Goal: Task Accomplishment & Management: Complete application form

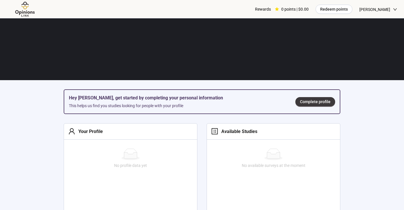
scroll to position [109, 0]
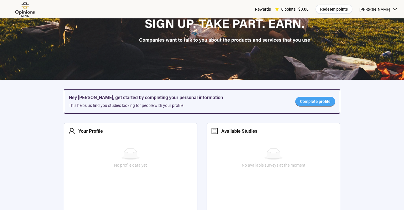
click at [308, 100] on span "Complete profile" at bounding box center [315, 101] width 31 height 6
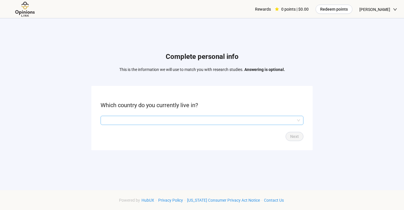
click at [220, 120] on input "search" at bounding box center [202, 120] width 196 height 9
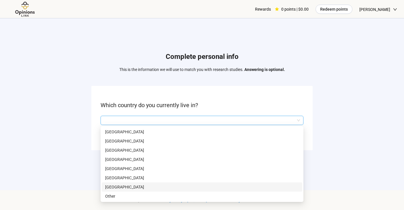
click at [137, 189] on p "[GEOGRAPHIC_DATA]" at bounding box center [202, 187] width 194 height 6
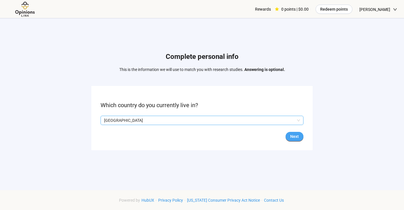
click at [295, 132] on form "Which country do you currently live in? Q2hhcmFjdGVyaXN0aWNBbnN3ZXJOb2RlOjA3Y2I…" at bounding box center [201, 118] width 221 height 64
click at [297, 136] on span "Next" at bounding box center [294, 137] width 9 height 6
click at [217, 122] on input "search" at bounding box center [202, 120] width 196 height 9
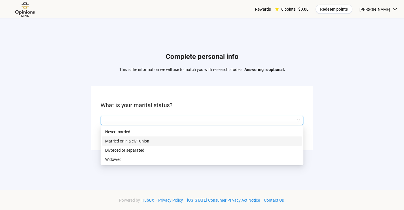
click at [177, 141] on p "Married or in a civil union" at bounding box center [202, 141] width 194 height 6
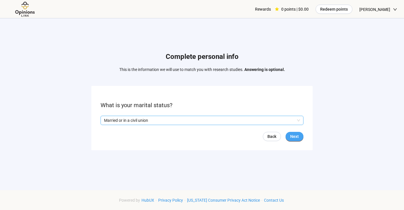
click at [300, 134] on button "Next" at bounding box center [294, 136] width 18 height 9
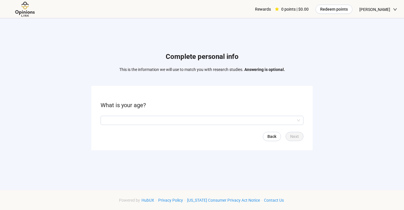
click at [228, 126] on form "What is your age? Back Next" at bounding box center [201, 118] width 221 height 64
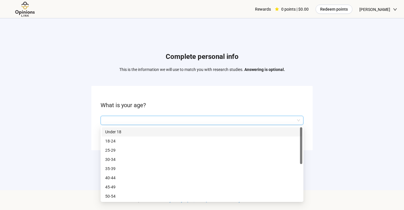
click at [223, 116] on input "search" at bounding box center [202, 120] width 196 height 9
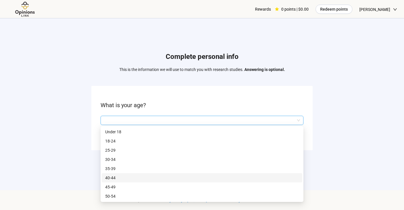
click at [175, 175] on p "40-44" at bounding box center [202, 178] width 194 height 6
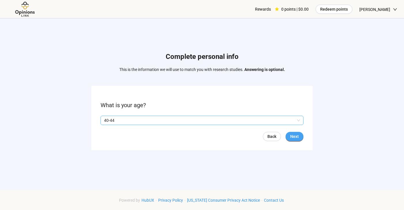
click at [299, 135] on button "Next" at bounding box center [294, 136] width 18 height 9
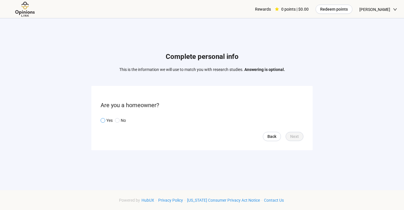
click at [105, 120] on span at bounding box center [102, 120] width 5 height 5
click at [297, 137] on span "Next" at bounding box center [294, 137] width 9 height 6
click at [125, 120] on input "search" at bounding box center [202, 120] width 196 height 9
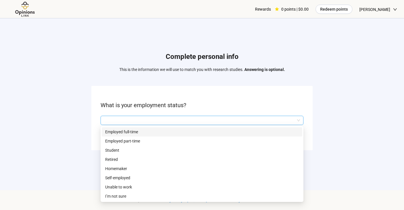
click at [121, 132] on p "Employed full-time" at bounding box center [202, 132] width 194 height 6
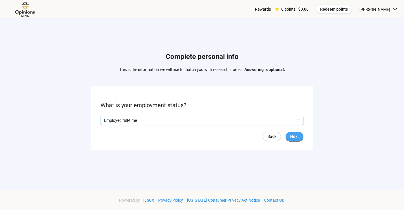
click at [296, 140] on span "Next" at bounding box center [294, 137] width 9 height 6
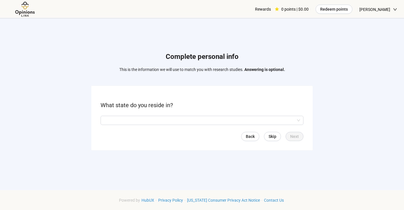
click at [221, 126] on form "What state do you reside in? Back Skip Next" at bounding box center [201, 118] width 221 height 64
click at [218, 123] on input "search" at bounding box center [202, 120] width 196 height 9
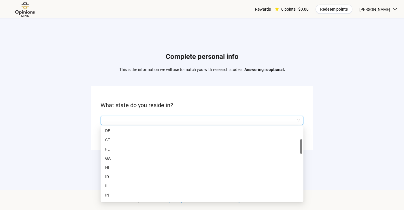
scroll to position [67, 0]
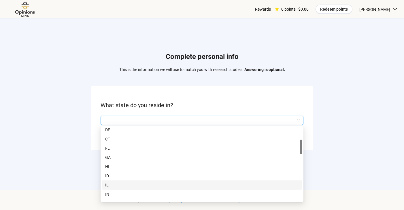
click at [139, 189] on div "IL" at bounding box center [202, 185] width 200 height 9
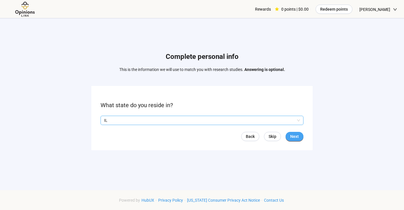
click at [297, 138] on span "Next" at bounding box center [294, 137] width 9 height 6
click at [232, 121] on input "search" at bounding box center [202, 120] width 196 height 9
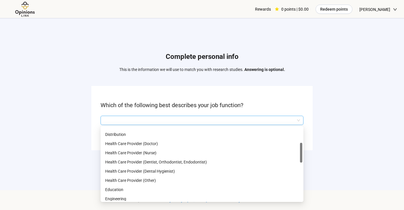
scroll to position [77, 0]
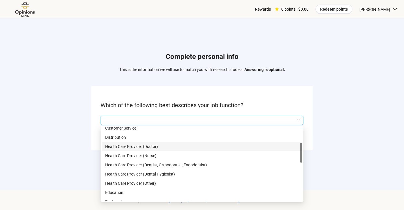
click at [150, 146] on p "Health Care Provider (Doctor)" at bounding box center [202, 147] width 194 height 6
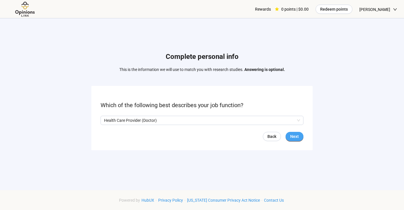
click at [294, 136] on span "Next" at bounding box center [294, 137] width 9 height 6
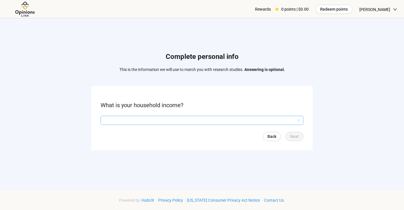
click at [248, 123] on input "search" at bounding box center [202, 120] width 196 height 9
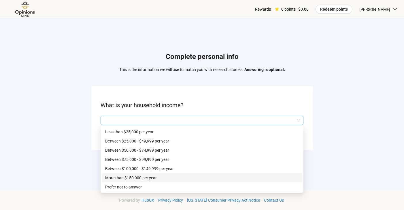
click at [195, 179] on p "More than $150,000 per year" at bounding box center [202, 178] width 194 height 6
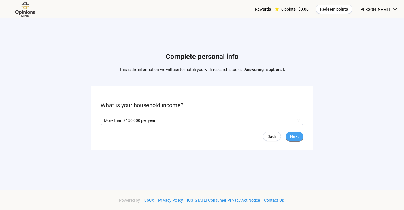
click at [295, 136] on span "Next" at bounding box center [294, 137] width 9 height 6
click at [112, 127] on form "Do you have access to a webcam? Yes No Back Next" at bounding box center [201, 118] width 221 height 64
click at [108, 123] on p "Yes" at bounding box center [109, 120] width 6 height 6
click at [291, 139] on span "Next" at bounding box center [294, 137] width 9 height 6
click at [165, 118] on input "search" at bounding box center [202, 120] width 196 height 9
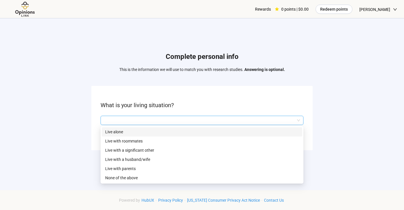
click at [153, 132] on p "Live alone" at bounding box center [202, 132] width 194 height 6
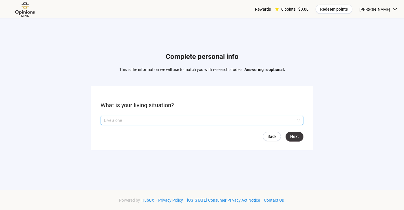
click at [272, 124] on p "Live alone" at bounding box center [199, 120] width 191 height 9
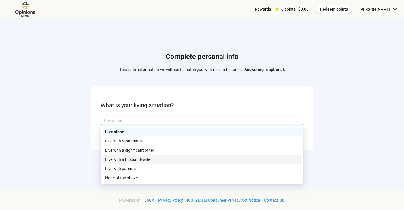
click at [219, 160] on p "Live with a husband/wife" at bounding box center [202, 160] width 194 height 6
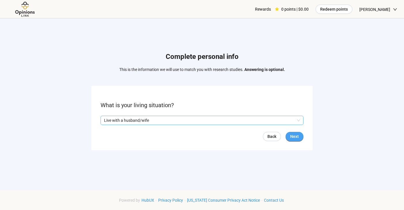
click at [293, 134] on span "Next" at bounding box center [294, 137] width 9 height 6
click at [206, 120] on input "search" at bounding box center [202, 120] width 196 height 9
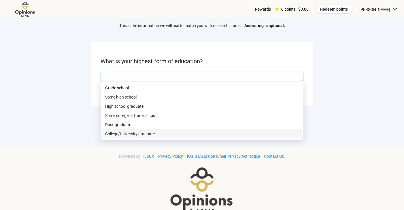
scroll to position [49, 0]
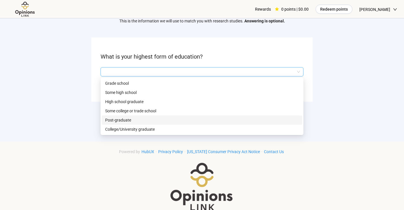
click at [131, 121] on p "Post-graduate" at bounding box center [202, 120] width 194 height 6
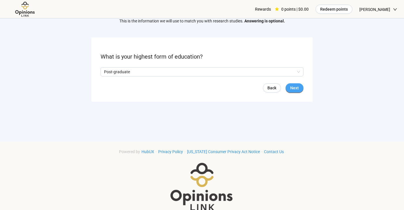
click at [296, 89] on span "Next" at bounding box center [294, 88] width 9 height 6
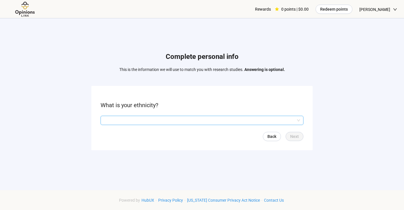
click at [192, 122] on input "search" at bounding box center [202, 120] width 196 height 9
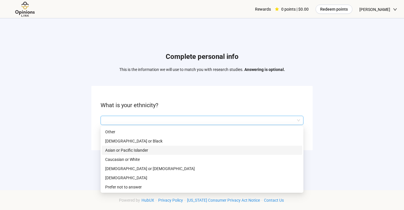
click at [153, 149] on p "Asian or Pacific Islander" at bounding box center [202, 150] width 194 height 6
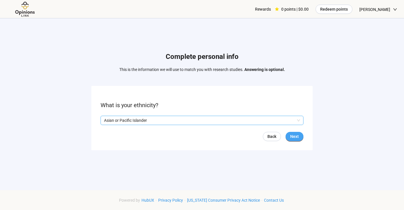
click at [297, 138] on span "Next" at bounding box center [294, 137] width 9 height 6
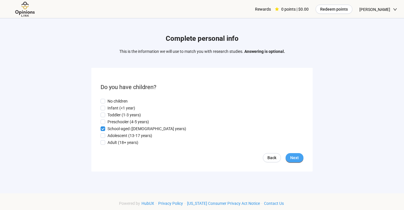
click at [298, 156] on span "Next" at bounding box center [294, 158] width 9 height 6
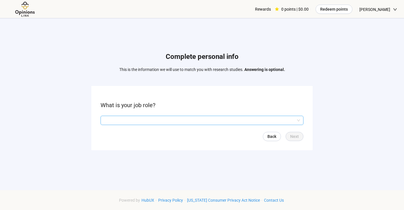
click at [213, 120] on input "search" at bounding box center [202, 120] width 196 height 9
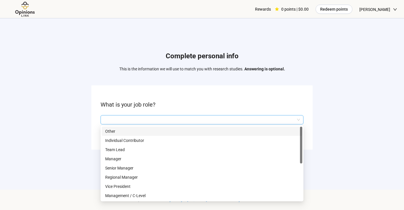
click at [125, 129] on p "Other" at bounding box center [202, 131] width 194 height 6
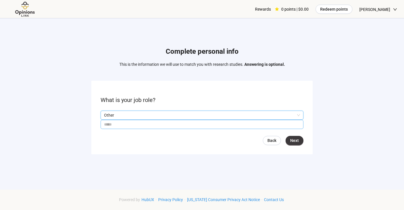
click at [273, 127] on input "text" at bounding box center [201, 124] width 203 height 9
type input "*"
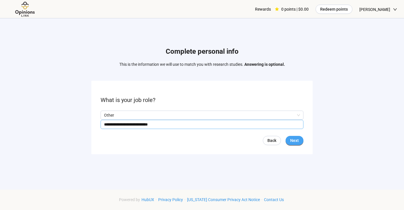
type input "**********"
click at [287, 137] on button "Next" at bounding box center [294, 140] width 18 height 9
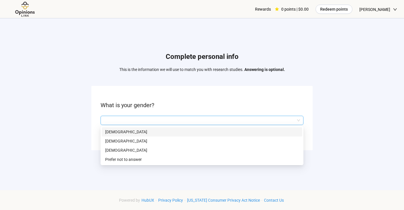
click at [156, 124] on input "search" at bounding box center [202, 120] width 196 height 9
click at [143, 132] on p "[DEMOGRAPHIC_DATA]" at bounding box center [202, 132] width 194 height 6
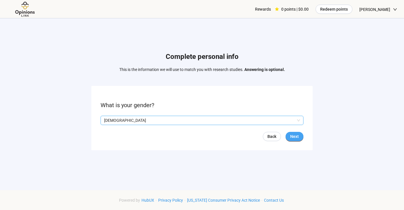
click at [294, 135] on span "Next" at bounding box center [294, 137] width 9 height 6
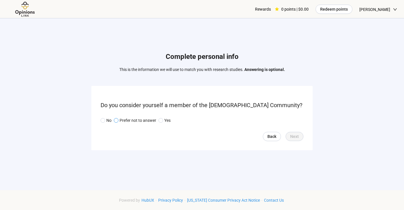
click at [125, 119] on p "Prefer not to answer" at bounding box center [138, 120] width 37 height 6
click at [289, 134] on button "Next" at bounding box center [294, 136] width 18 height 9
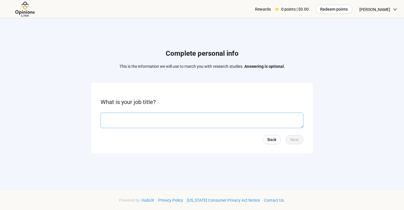
click at [203, 121] on textarea at bounding box center [201, 121] width 203 height 16
type textarea "**********"
click at [295, 140] on span "Next" at bounding box center [294, 140] width 9 height 6
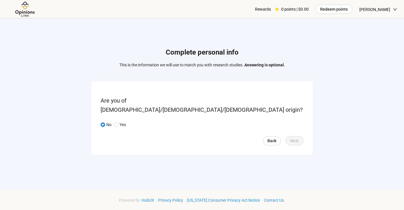
click at [271, 10] on div "Rewards" at bounding box center [263, 9] width 16 height 18
click at [269, 138] on span "Back" at bounding box center [271, 141] width 9 height 6
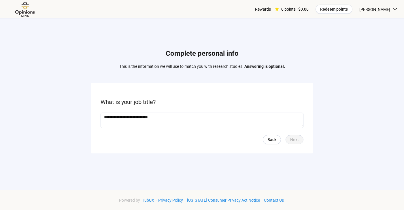
click at [383, 10] on span "[PERSON_NAME]" at bounding box center [374, 9] width 31 height 18
click at [282, 5] on div "Rewards 0 points | $0.00" at bounding box center [282, 9] width 54 height 18
